Goal: Task Accomplishment & Management: Complete application form

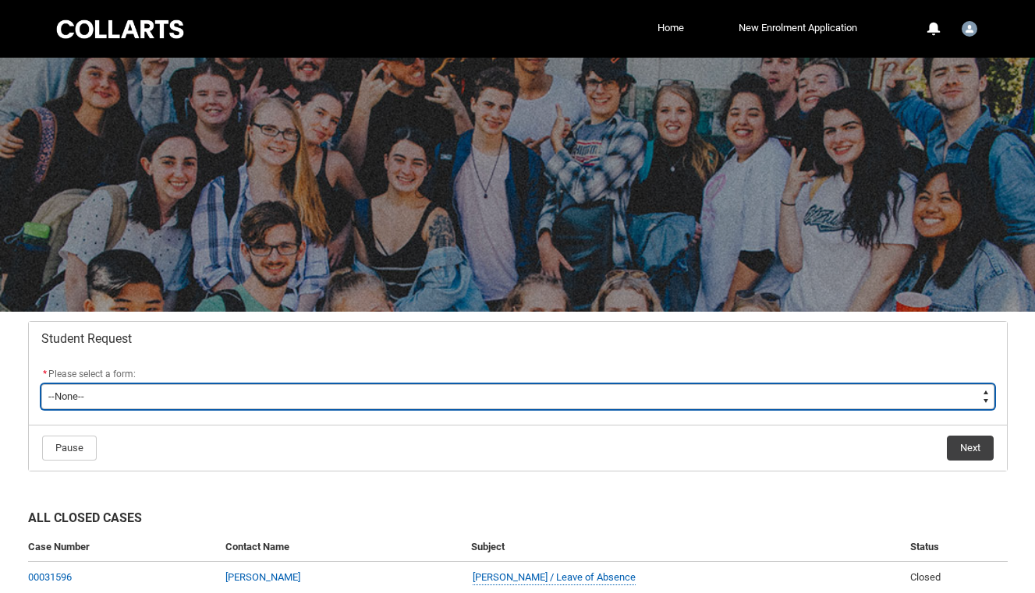
click at [418, 397] on select "--None-- Academic Transcript Application to Appeal Assignment Extension Change …" at bounding box center [517, 396] width 953 height 25
type lightning-select "Enrolment_Variation_Choice"
select select "Enrolment_Variation_Choice"
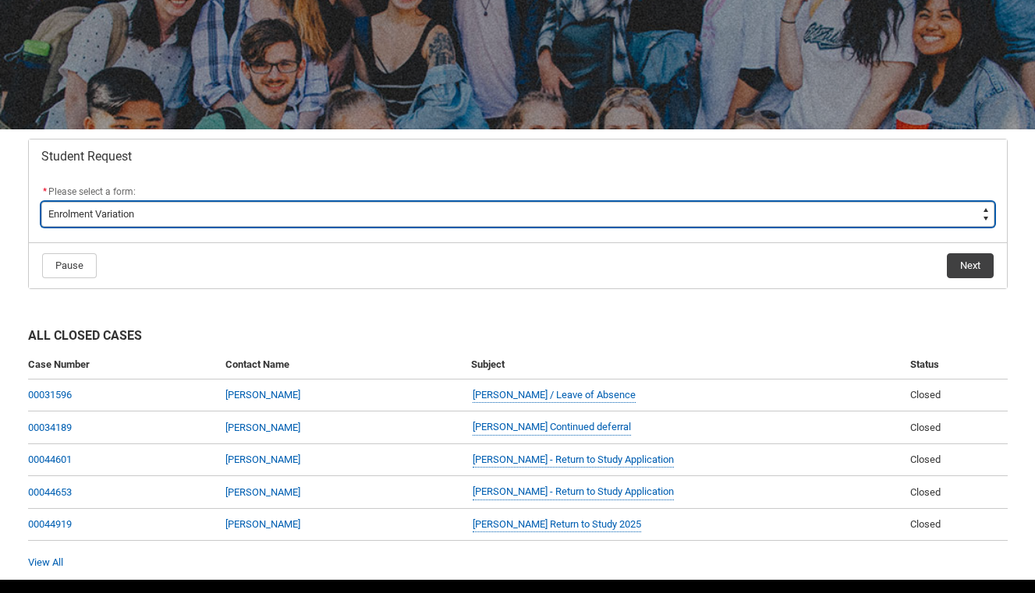
scroll to position [232, 0]
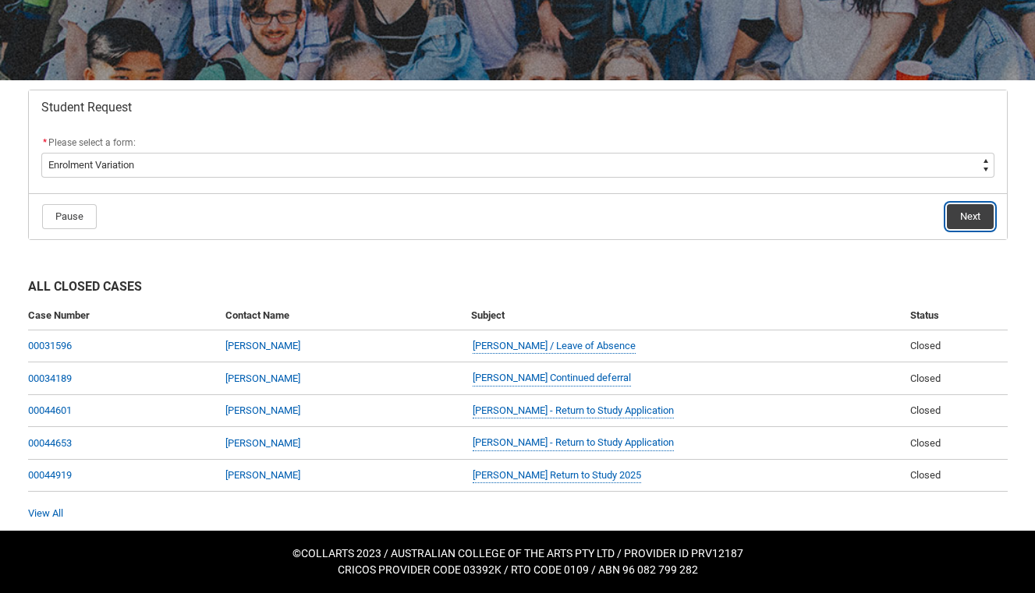
click at [962, 217] on button "Next" at bounding box center [970, 216] width 47 height 25
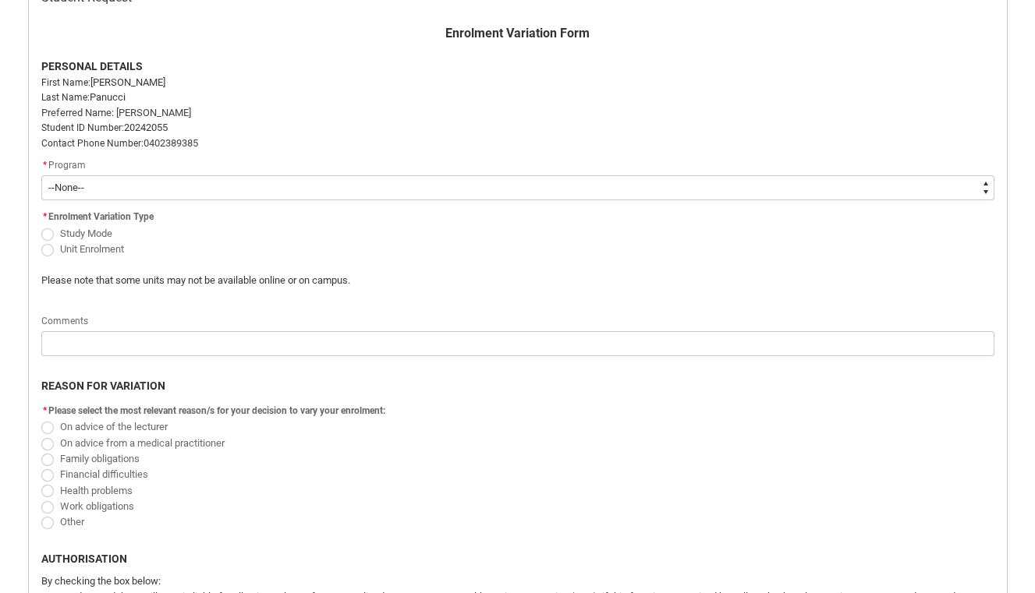
scroll to position [369, 0]
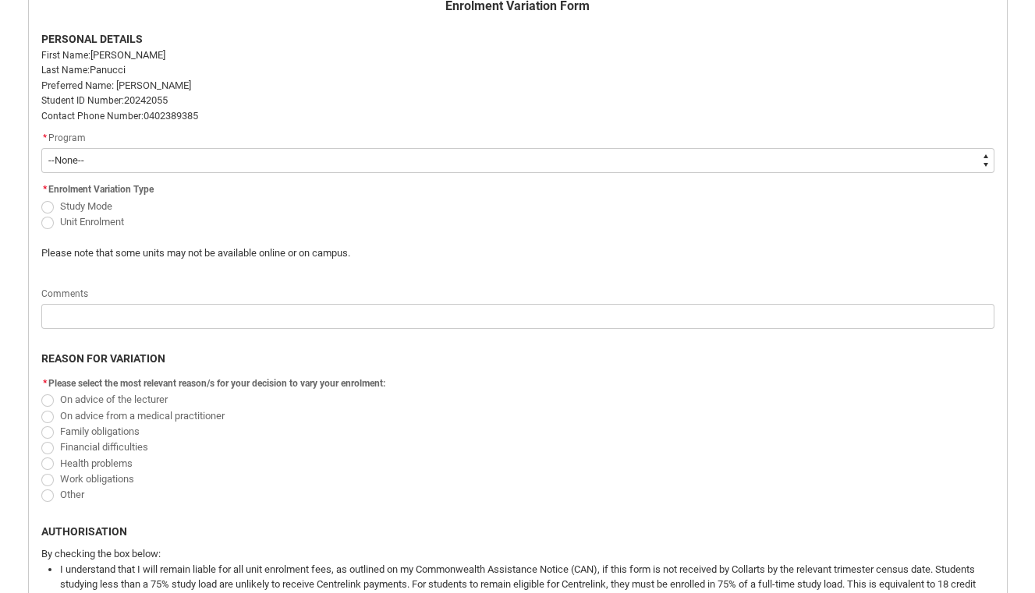
click at [212, 161] on select "--None-- Diploma of Event Management" at bounding box center [517, 160] width 953 height 25
type lightning-select "recordPicklist_ProgramEnrollment.a0jOZ000005usyvYAA"
select select "recordPicklist_ProgramEnrollment.a0jOZ000005usyvYAA"
click at [47, 205] on span "Redu_Student_Request flow" at bounding box center [47, 207] width 12 height 12
click at [41, 198] on input "Study Mode" at bounding box center [41, 197] width 1 height 1
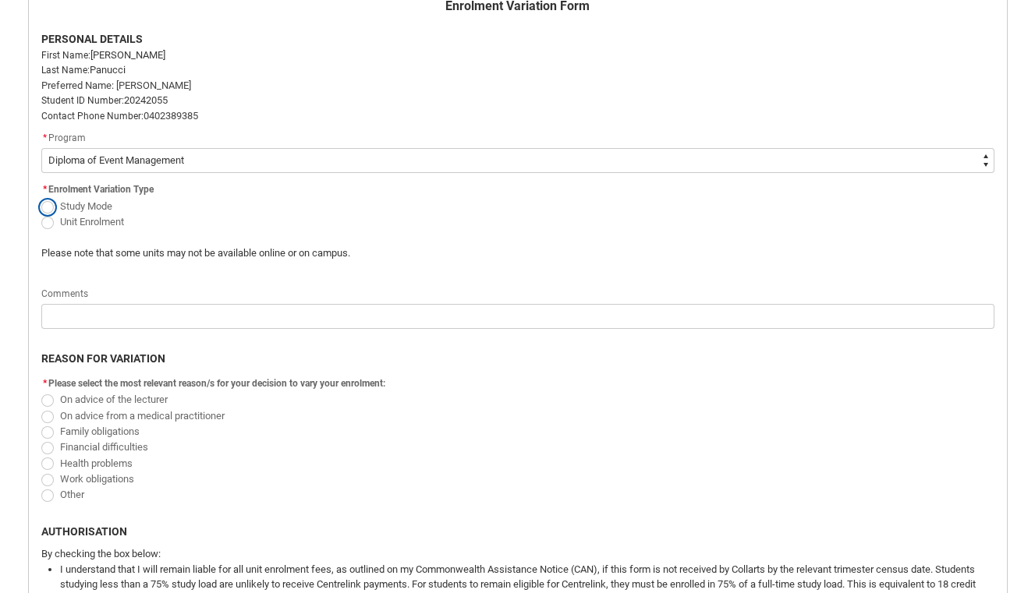
radio input "true"
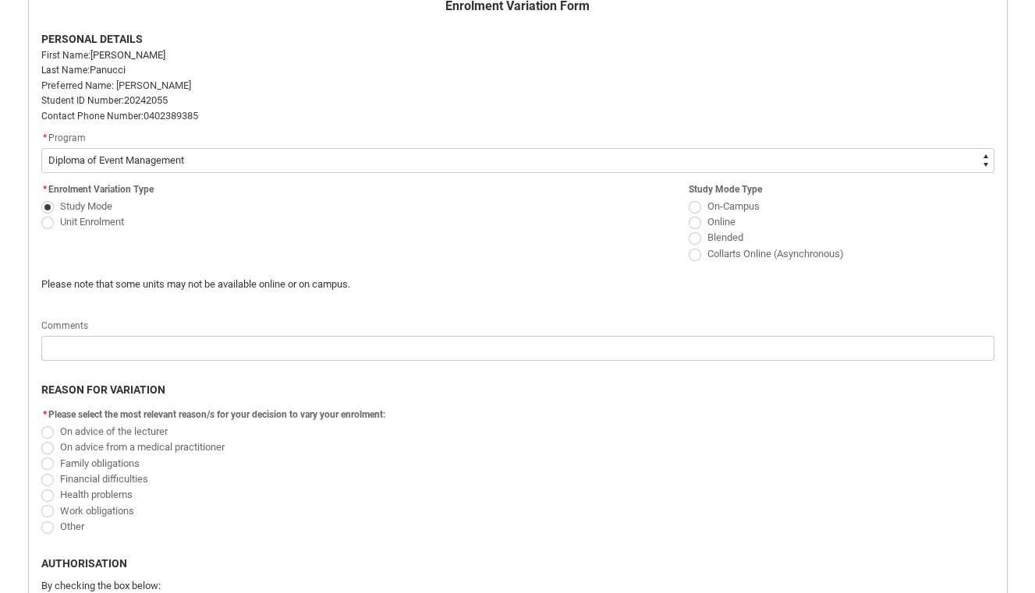
click at [694, 241] on span "Redu_Student_Request flow" at bounding box center [695, 238] width 12 height 12
click at [689, 230] on input "Blended" at bounding box center [688, 229] width 1 height 1
radio input "true"
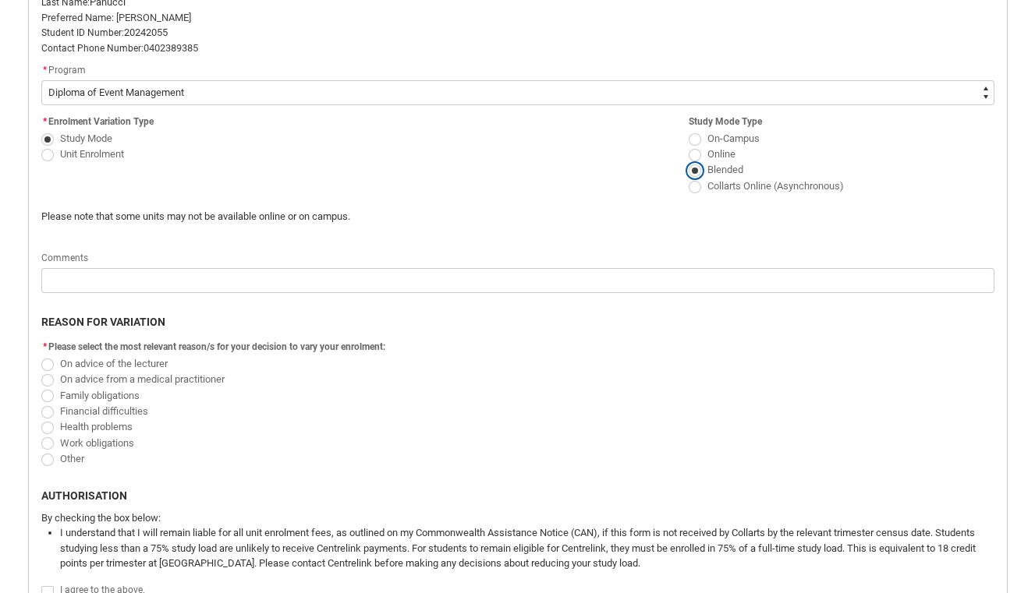
scroll to position [453, 0]
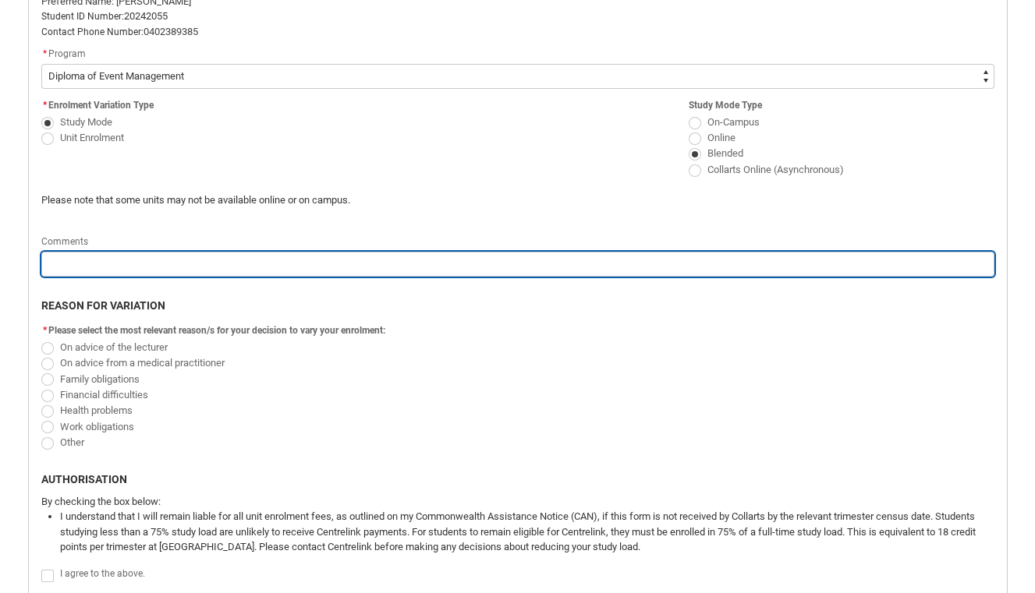
click at [195, 267] on input "Redu_Student_Request flow" at bounding box center [517, 264] width 953 height 25
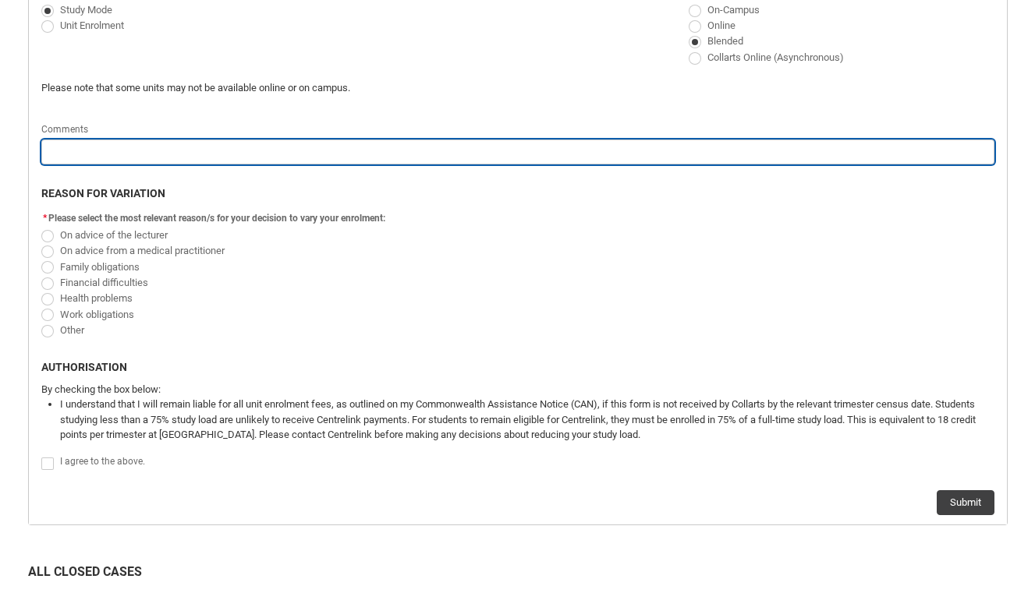
scroll to position [572, 0]
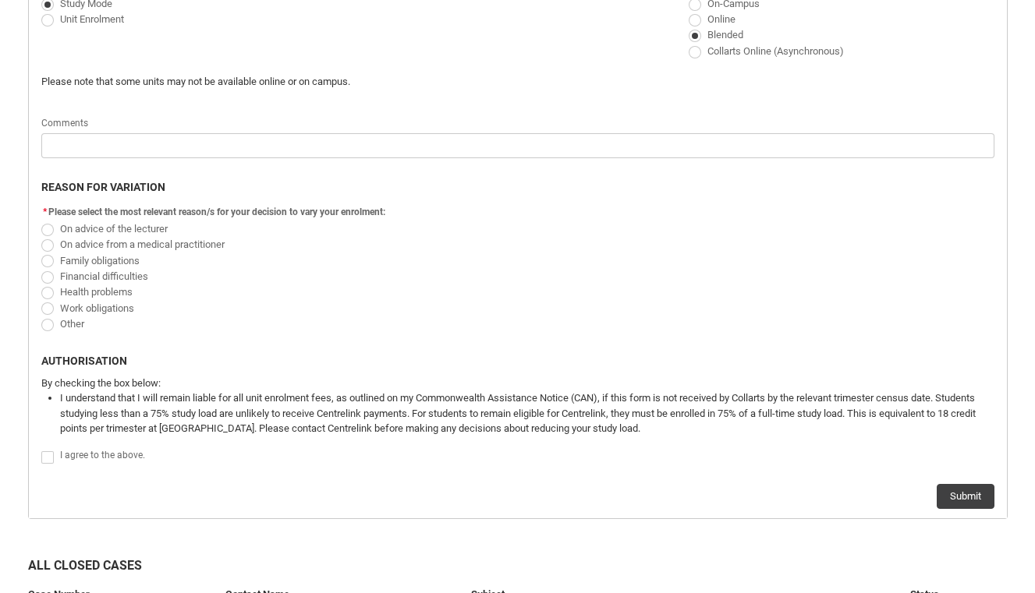
click at [42, 273] on span "Redu_Student_Request flow" at bounding box center [47, 277] width 12 height 12
click at [41, 268] on input "Financial difficulties" at bounding box center [41, 267] width 1 height 1
radio input "true"
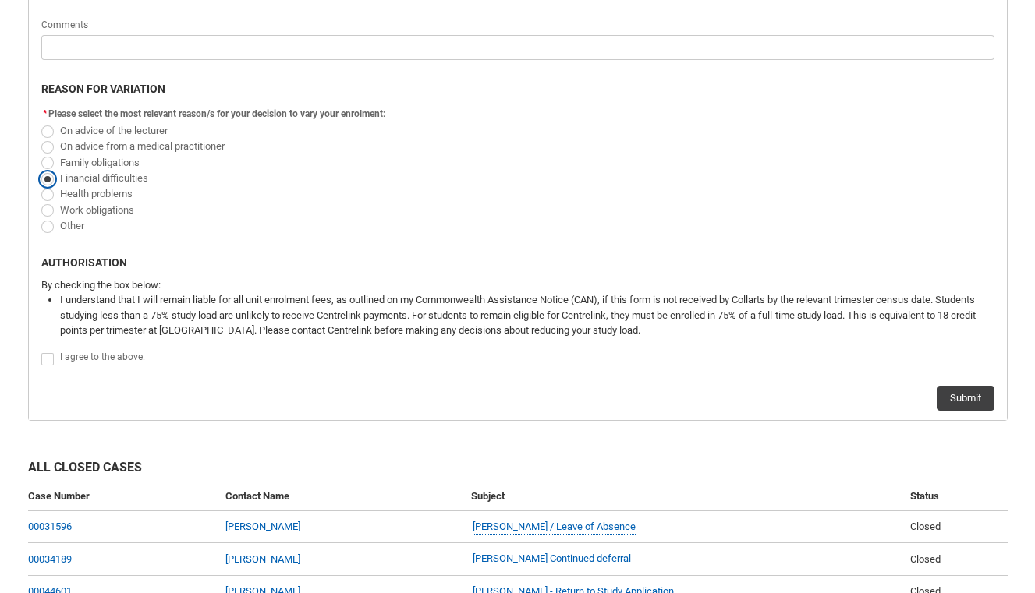
scroll to position [671, 0]
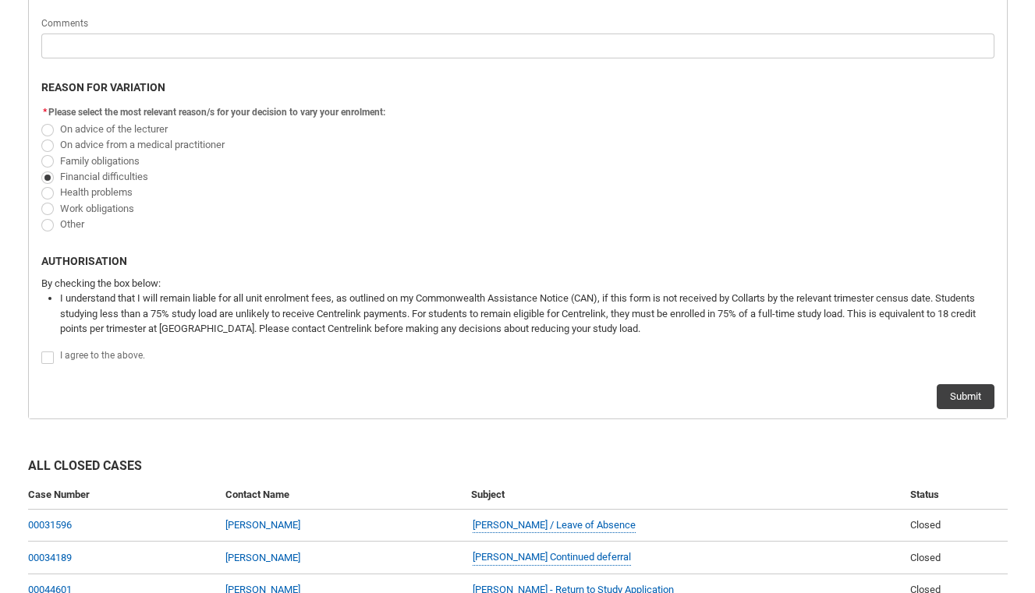
click at [46, 362] on span "Redu_Student_Request flow" at bounding box center [47, 358] width 12 height 12
click at [41, 349] on input "Redu_Student_Request flow" at bounding box center [41, 349] width 1 height 1
type lightning-input "true"
checkbox input "true"
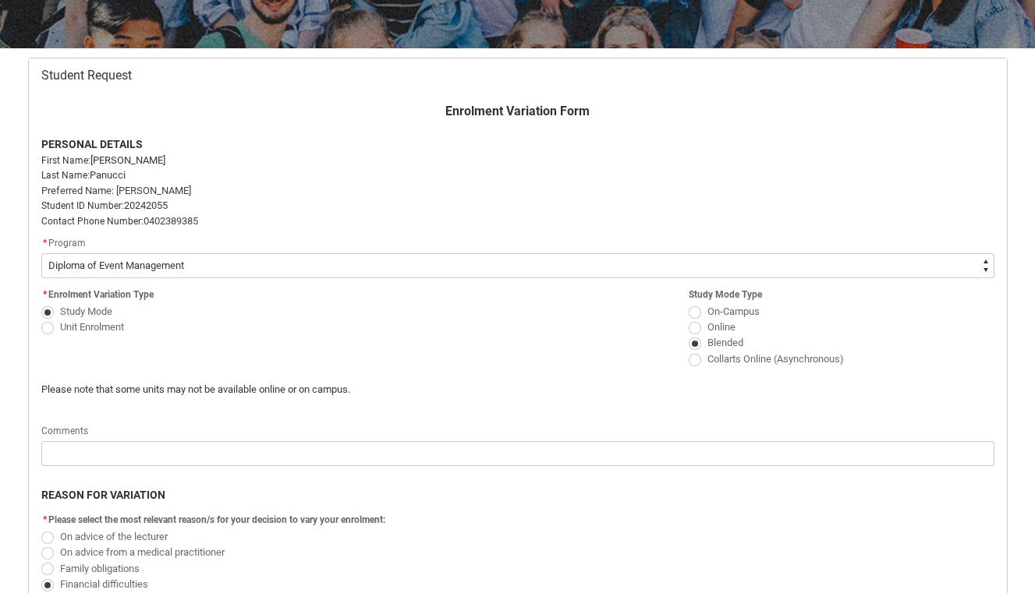
scroll to position [243, 0]
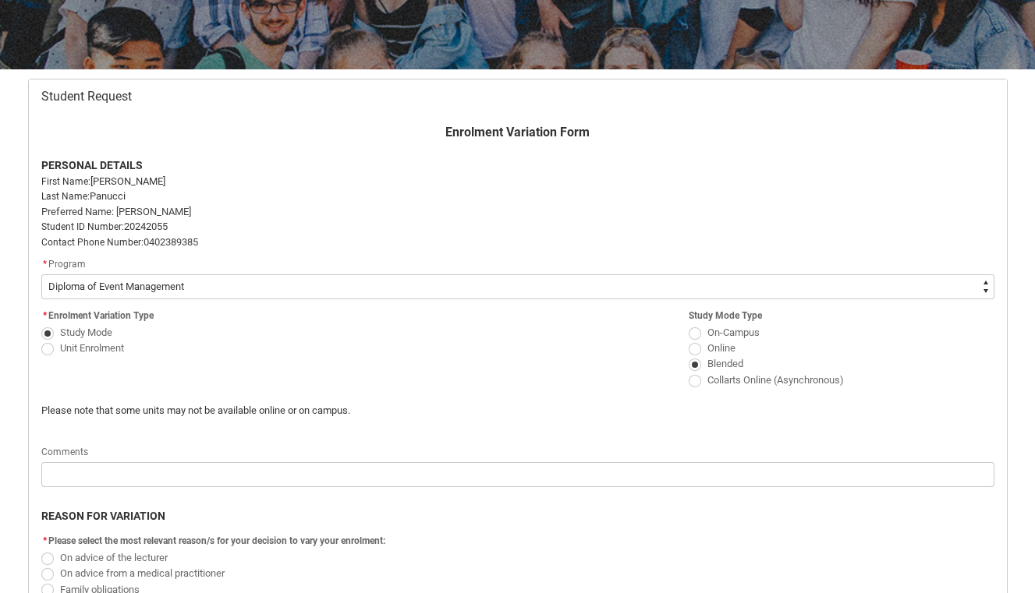
click at [45, 352] on span "Redu_Student_Request flow" at bounding box center [47, 349] width 12 height 12
click at [41, 340] on input "Unit Enrolment" at bounding box center [41, 339] width 1 height 1
radio input "true"
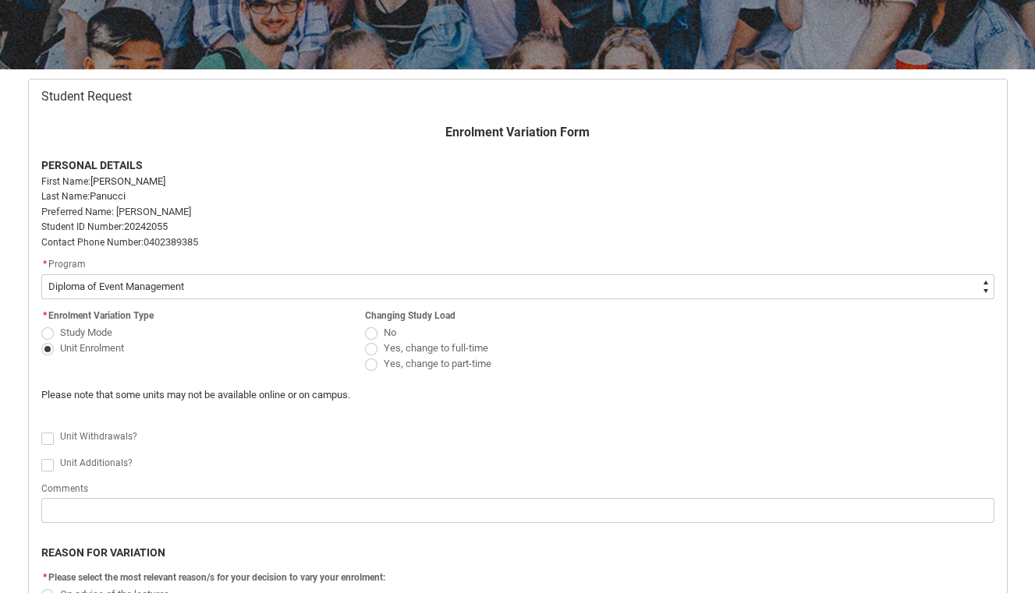
click at [373, 368] on span "Redu_Student_Request flow" at bounding box center [371, 365] width 12 height 12
click at [365, 356] on input "Yes, change to part-time" at bounding box center [364, 356] width 1 height 1
radio input "true"
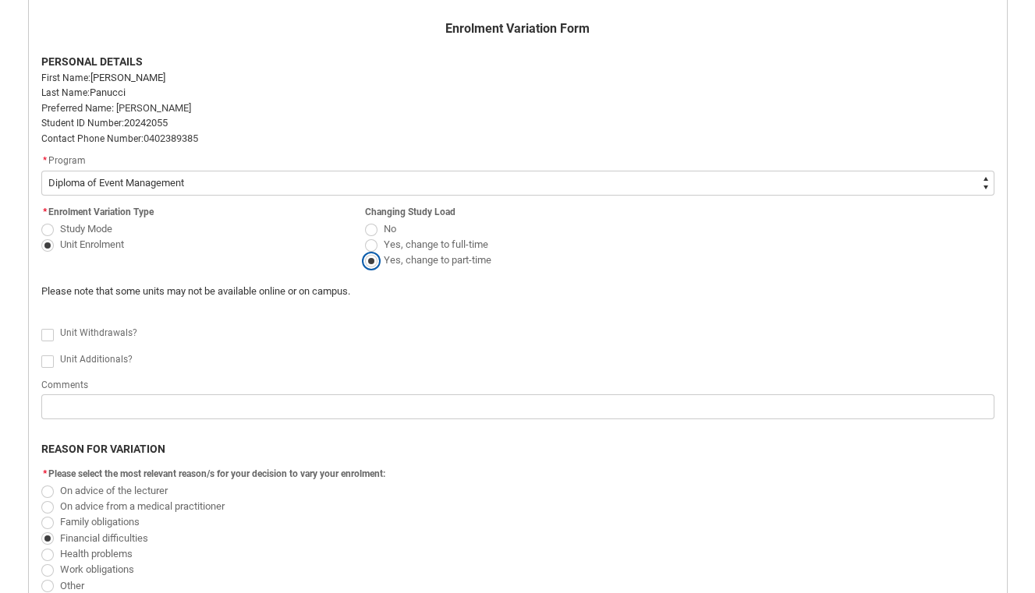
scroll to position [349, 0]
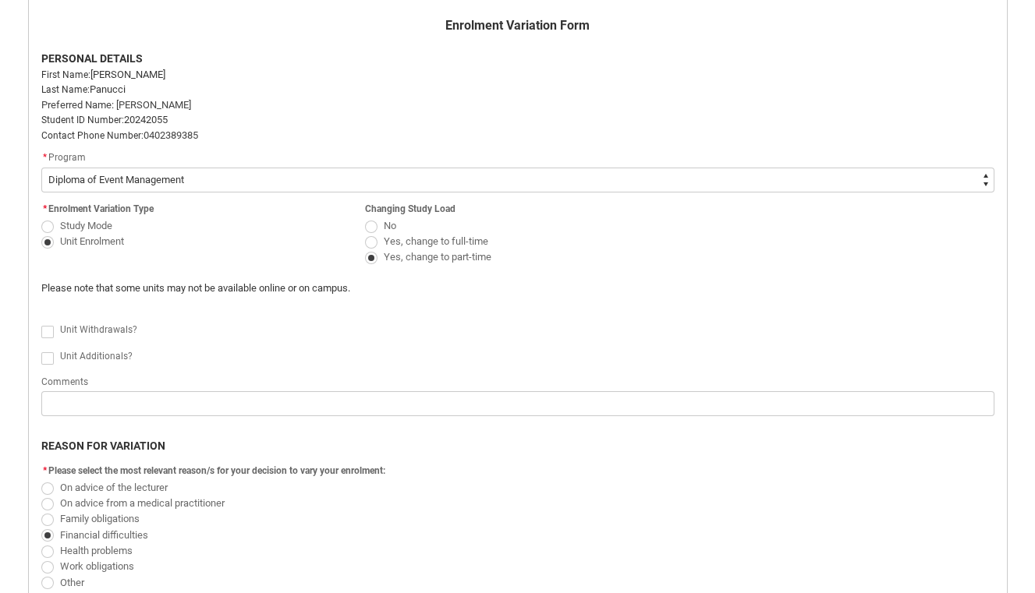
click at [48, 334] on span "Redu_Student_Request flow" at bounding box center [47, 332] width 12 height 12
click at [41, 324] on input "Redu_Student_Request flow" at bounding box center [41, 323] width 1 height 1
type lightning-input "true"
checkbox input "true"
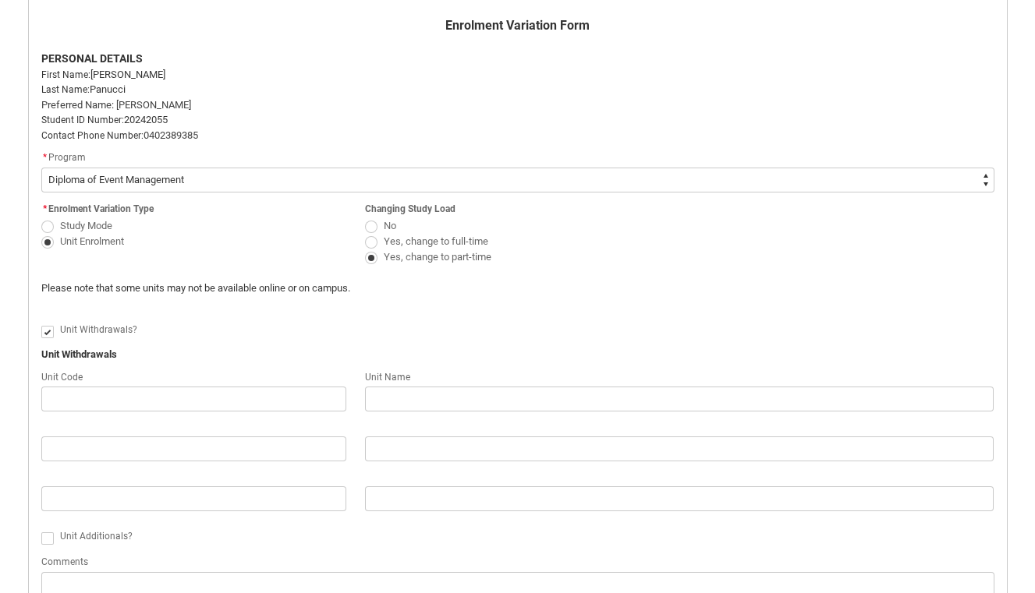
click at [48, 334] on span "Redu_Student_Request flow" at bounding box center [47, 332] width 12 height 12
click at [41, 324] on input "Redu_Student_Request flow" at bounding box center [41, 323] width 1 height 1
type lightning-input "false"
checkbox input "false"
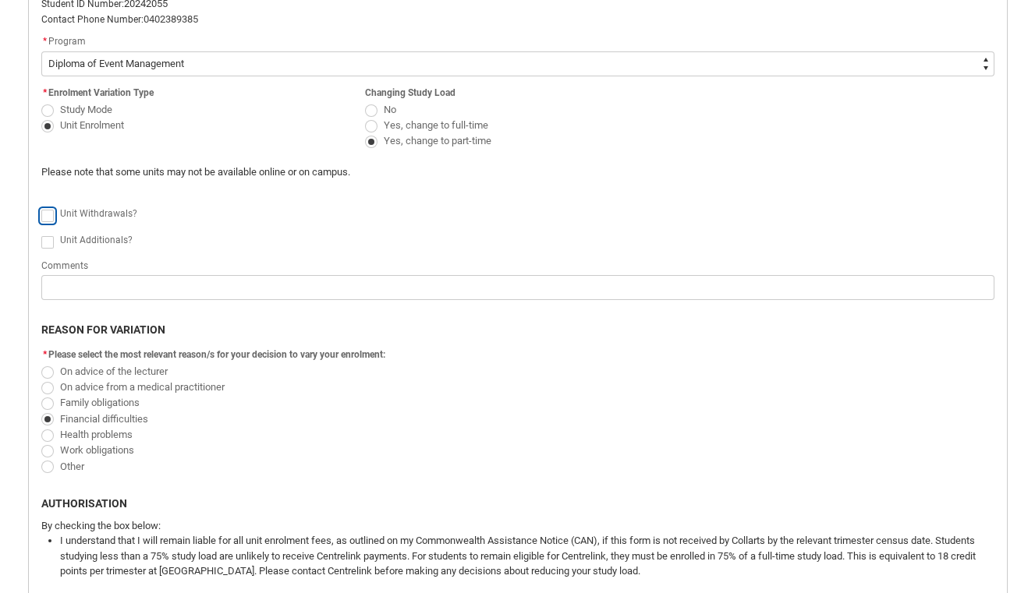
scroll to position [473, 0]
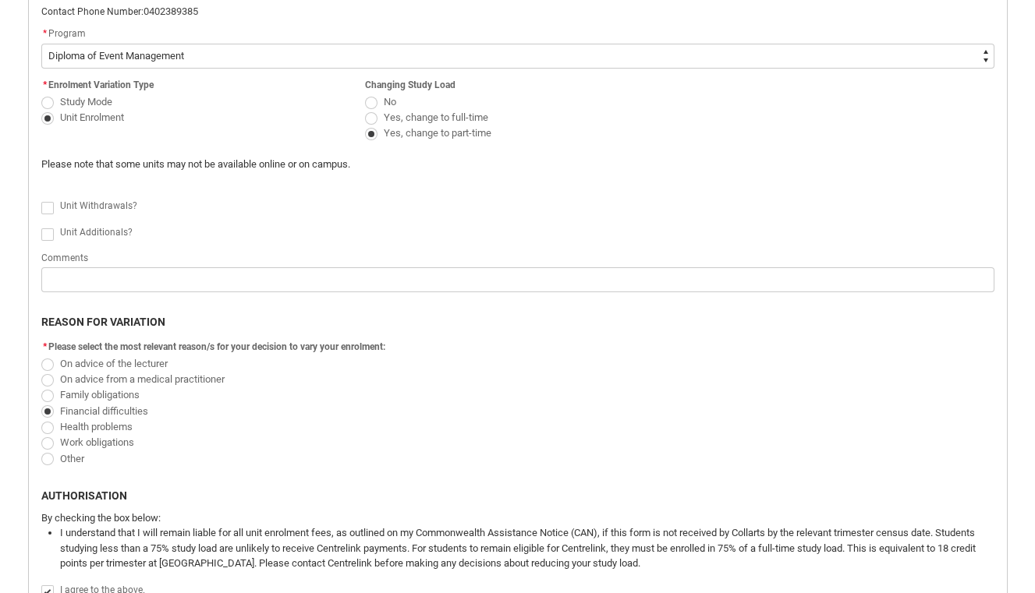
click at [277, 314] on p "REASON FOR VARIATION" at bounding box center [517, 322] width 953 height 16
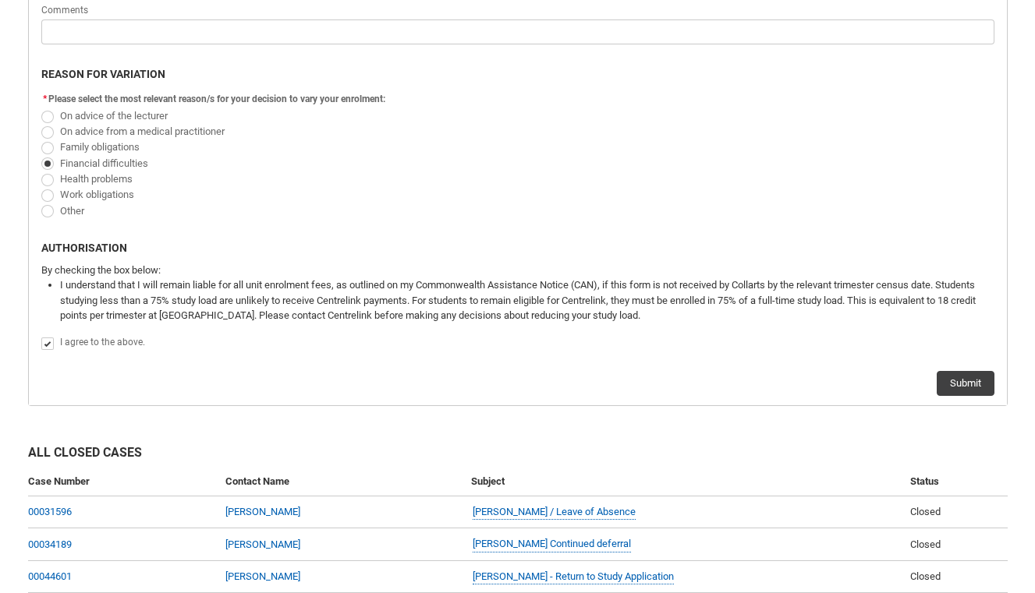
scroll to position [790, 0]
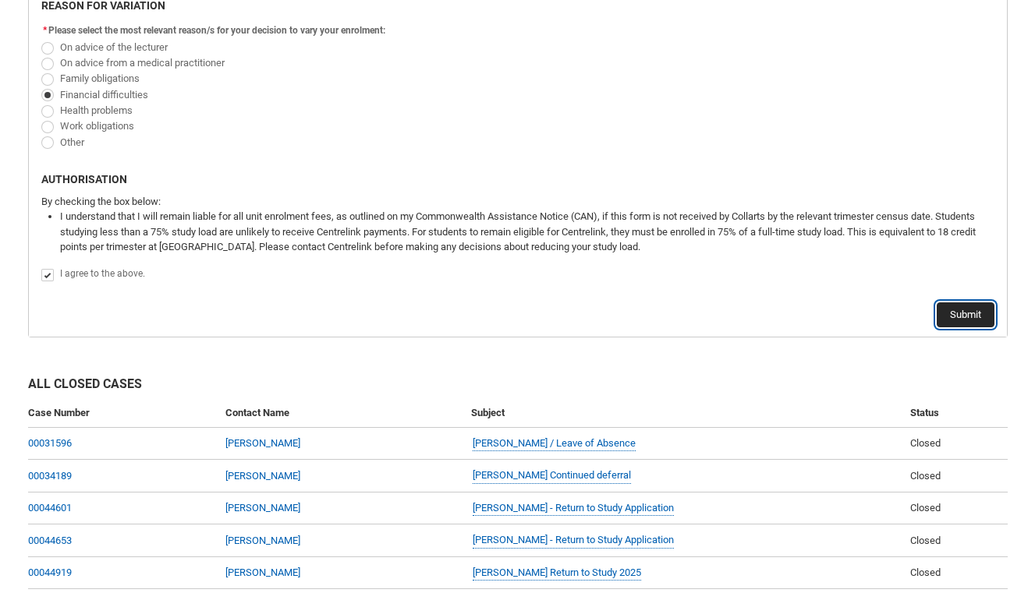
click at [955, 314] on button "Submit" at bounding box center [965, 315] width 58 height 25
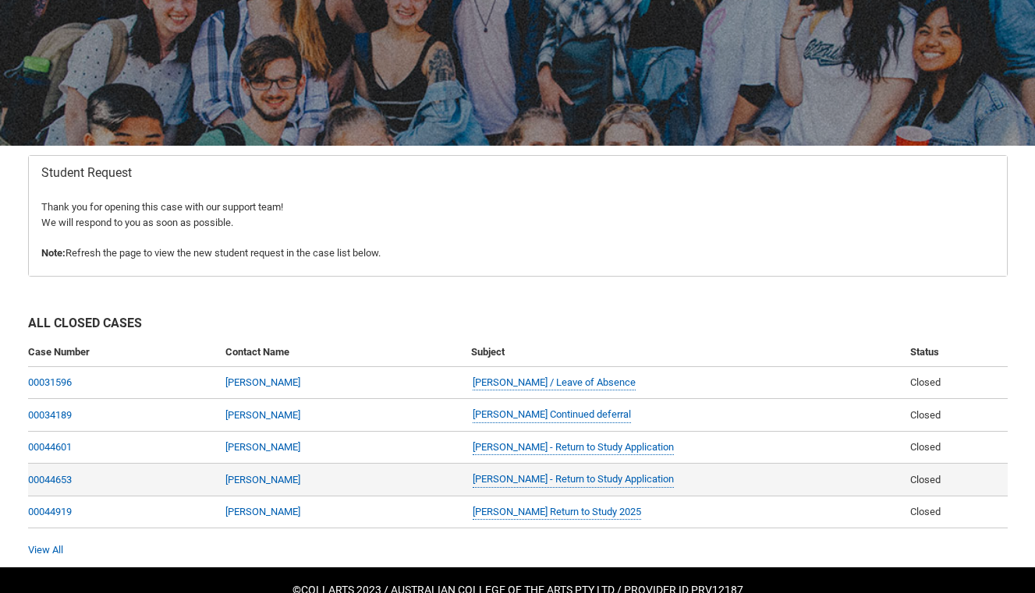
scroll to position [203, 0]
